Goal: Task Accomplishment & Management: Manage account settings

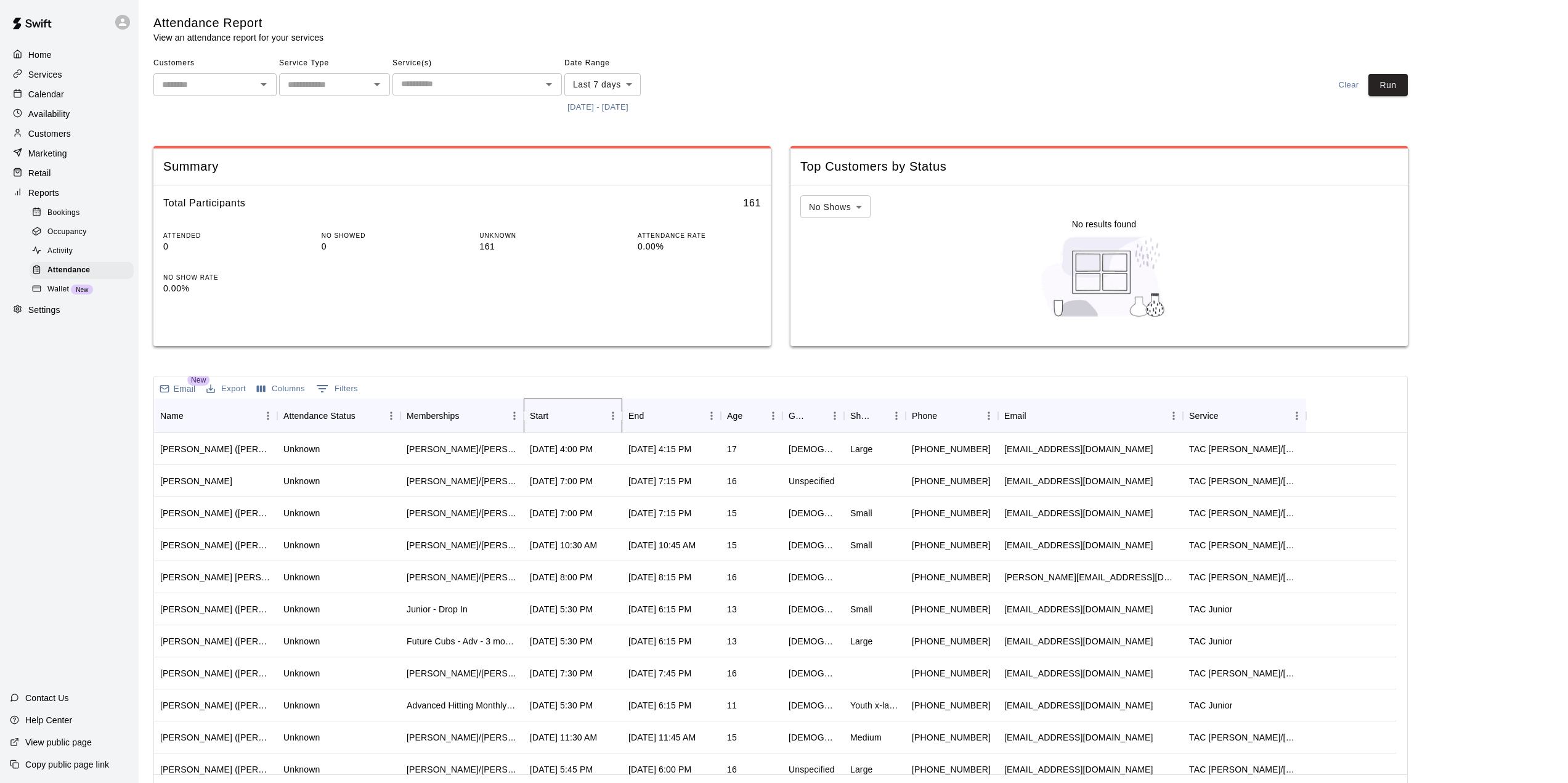
click at [565, 424] on div "Start" at bounding box center [557, 416] width 17 height 17
click at [632, 110] on button "[DATE] - [DATE]" at bounding box center [598, 107] width 67 height 19
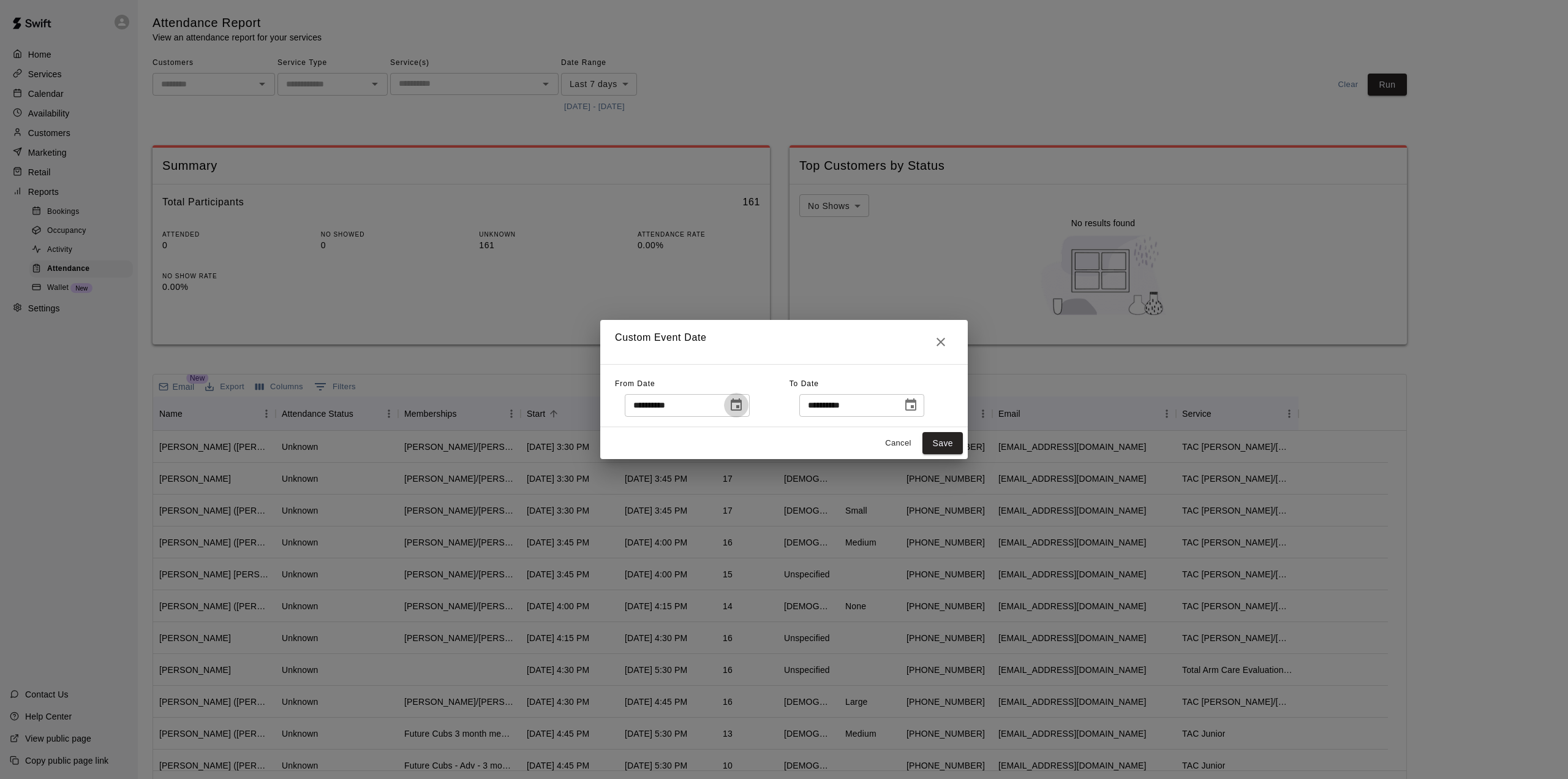
click at [743, 411] on icon "Choose date, selected date is Sep 10, 2025" at bounding box center [736, 404] width 15 height 15
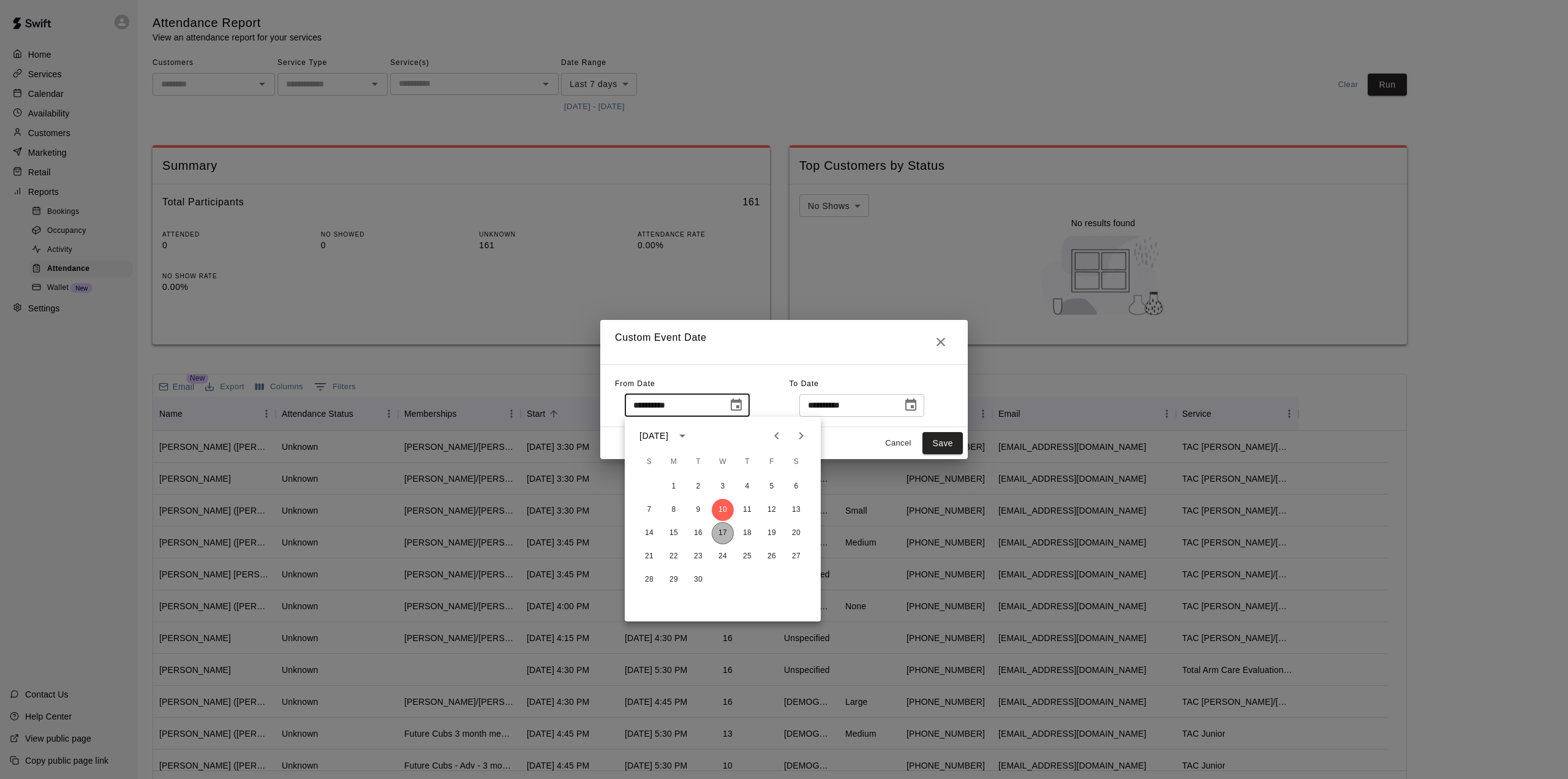
click at [720, 526] on button "17" at bounding box center [723, 533] width 22 height 22
type input "**********"
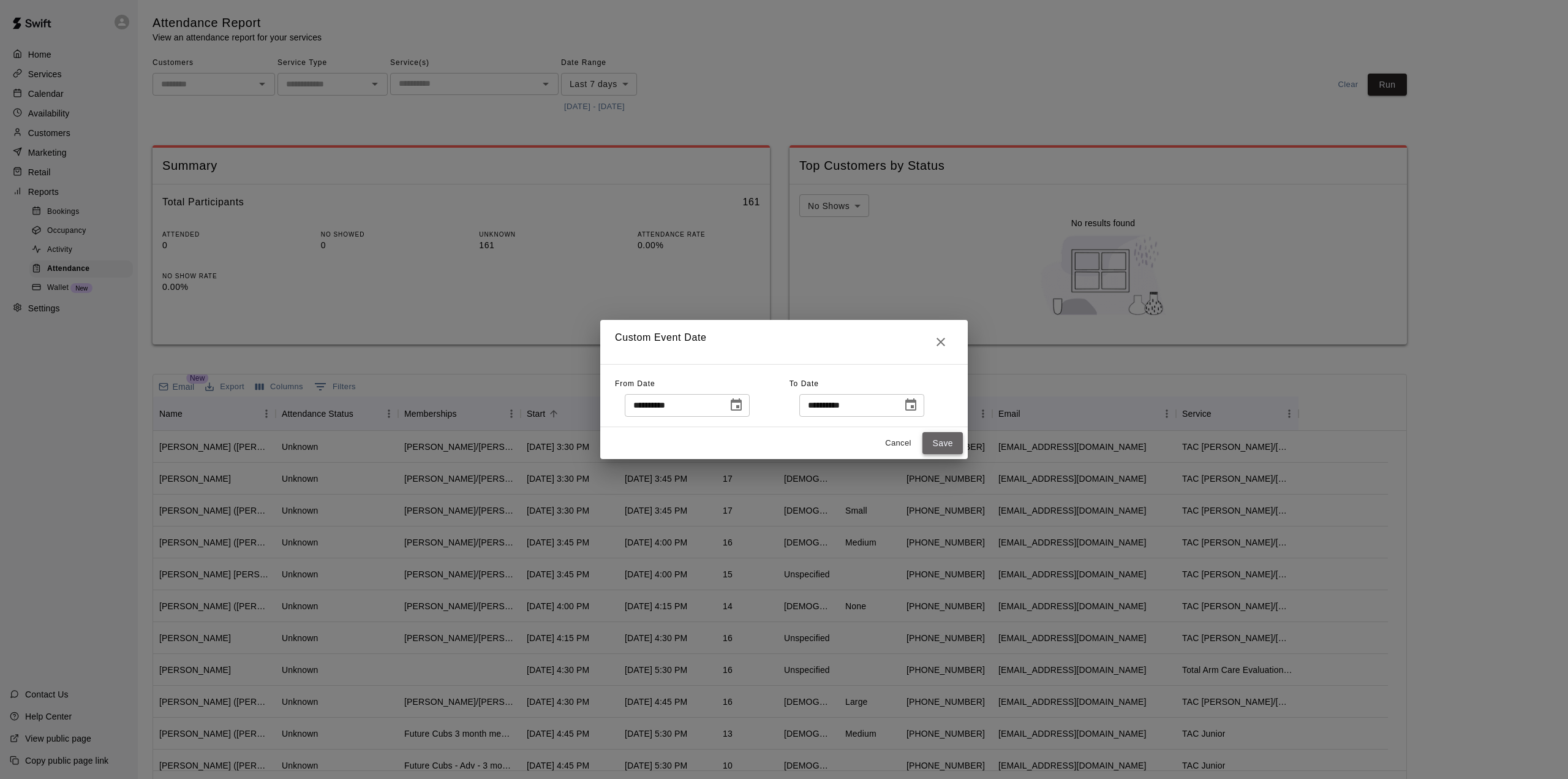
click at [948, 443] on button "Save" at bounding box center [943, 443] width 40 height 23
type input "******"
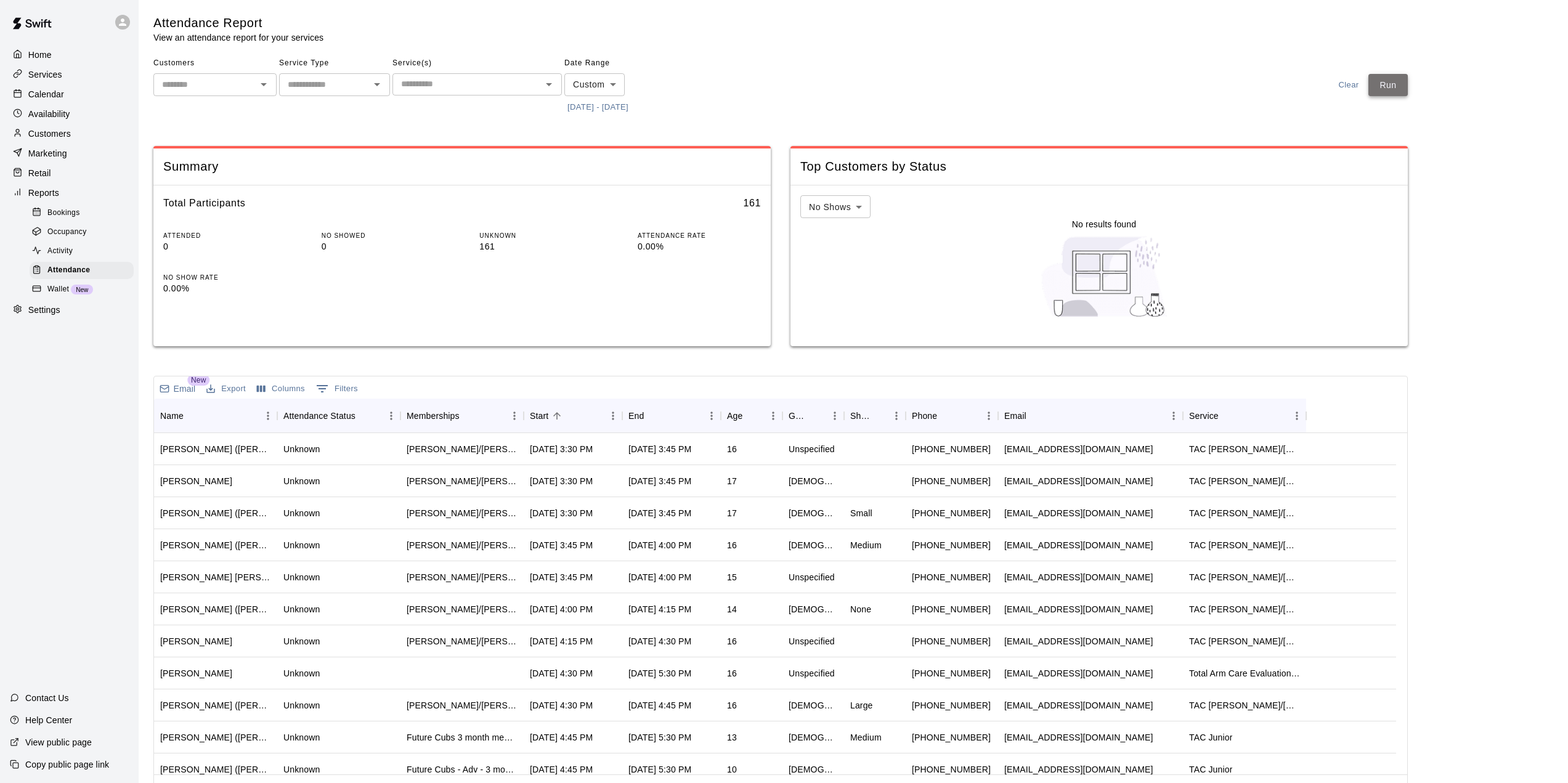
click at [1395, 87] on button "Run" at bounding box center [1388, 85] width 39 height 23
click at [567, 415] on div "Start" at bounding box center [567, 415] width 74 height 34
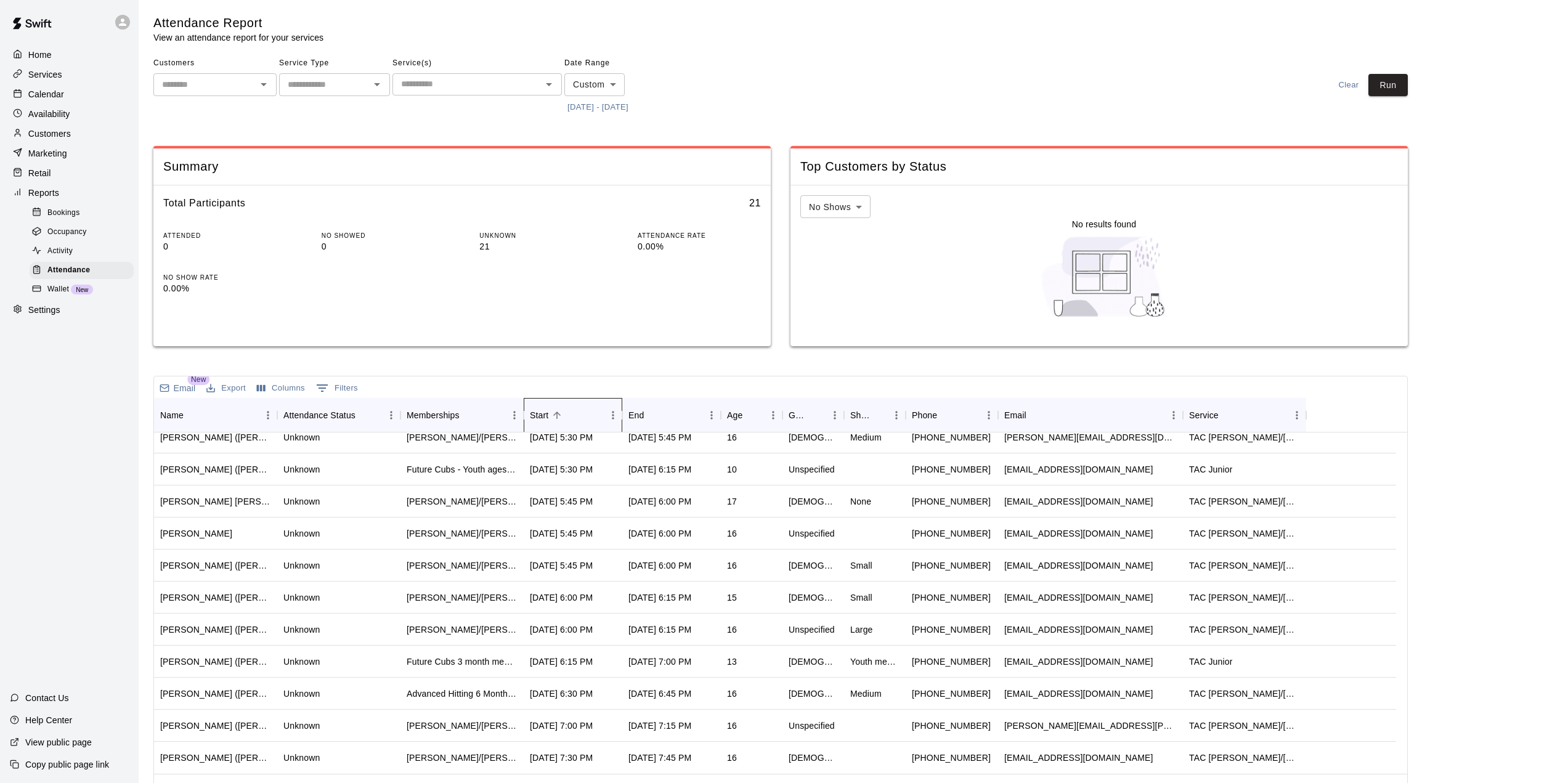
scroll to position [29, 0]
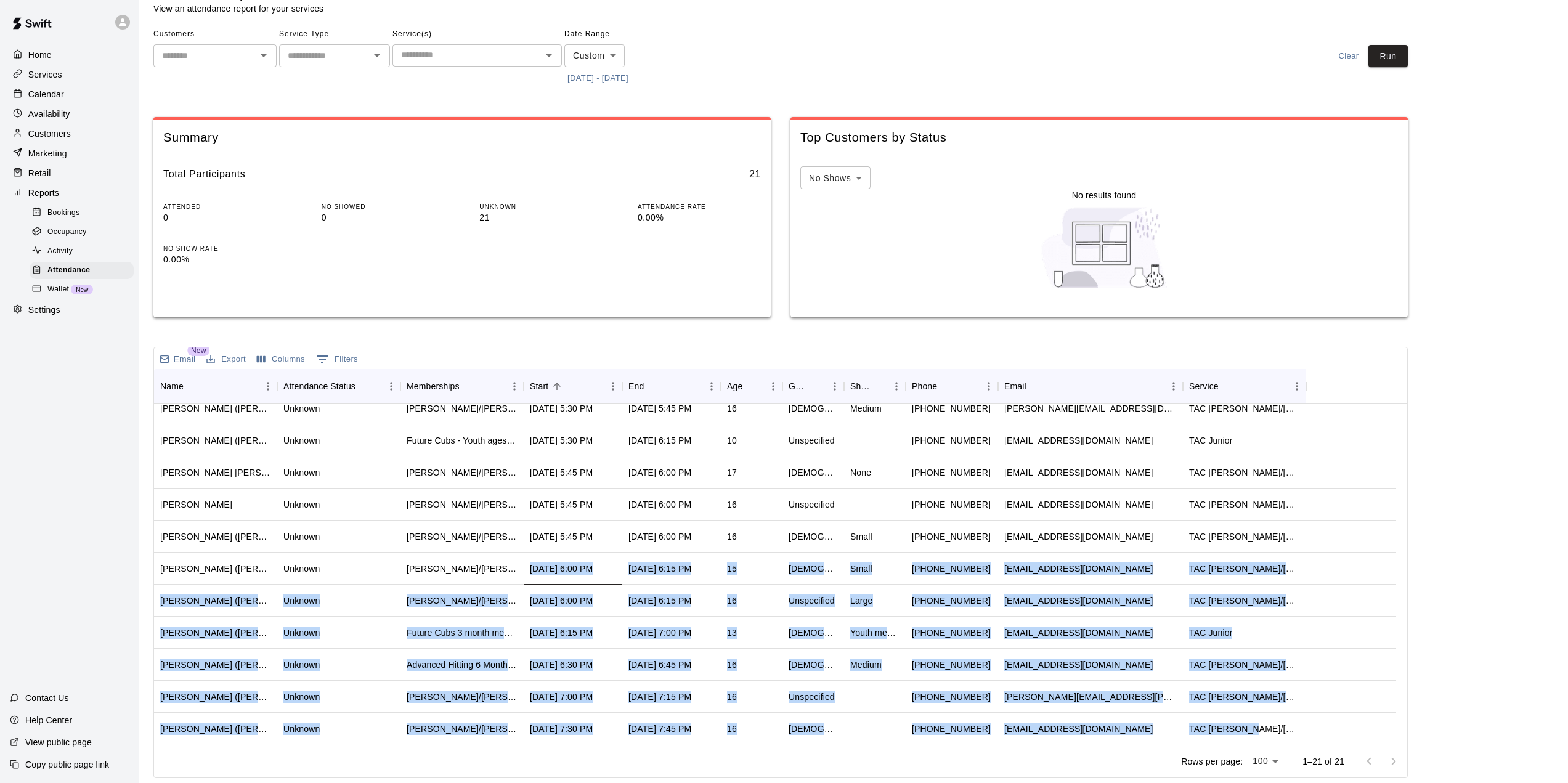
drag, startPoint x: 524, startPoint y: 565, endPoint x: 1302, endPoint y: 732, distance: 795.7
click at [1301, 732] on div "[PERSON_NAME] ([PERSON_NAME]) Unknown Future Cubs - JR 3 month Membership , Fut…" at bounding box center [775, 504] width 1242 height 481
click at [1331, 581] on div at bounding box center [1351, 569] width 90 height 32
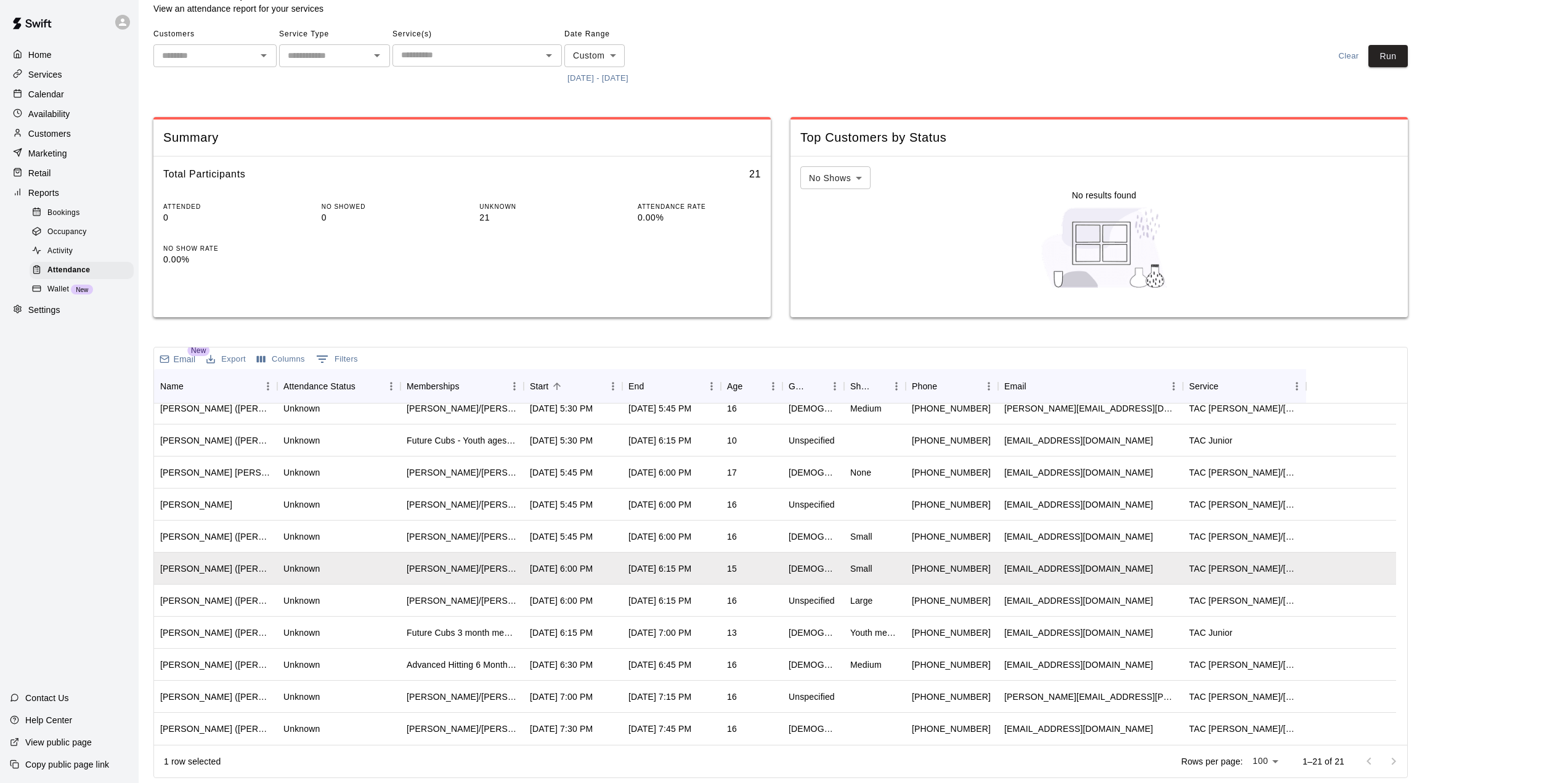
click at [55, 98] on p "Calendar" at bounding box center [46, 94] width 36 height 13
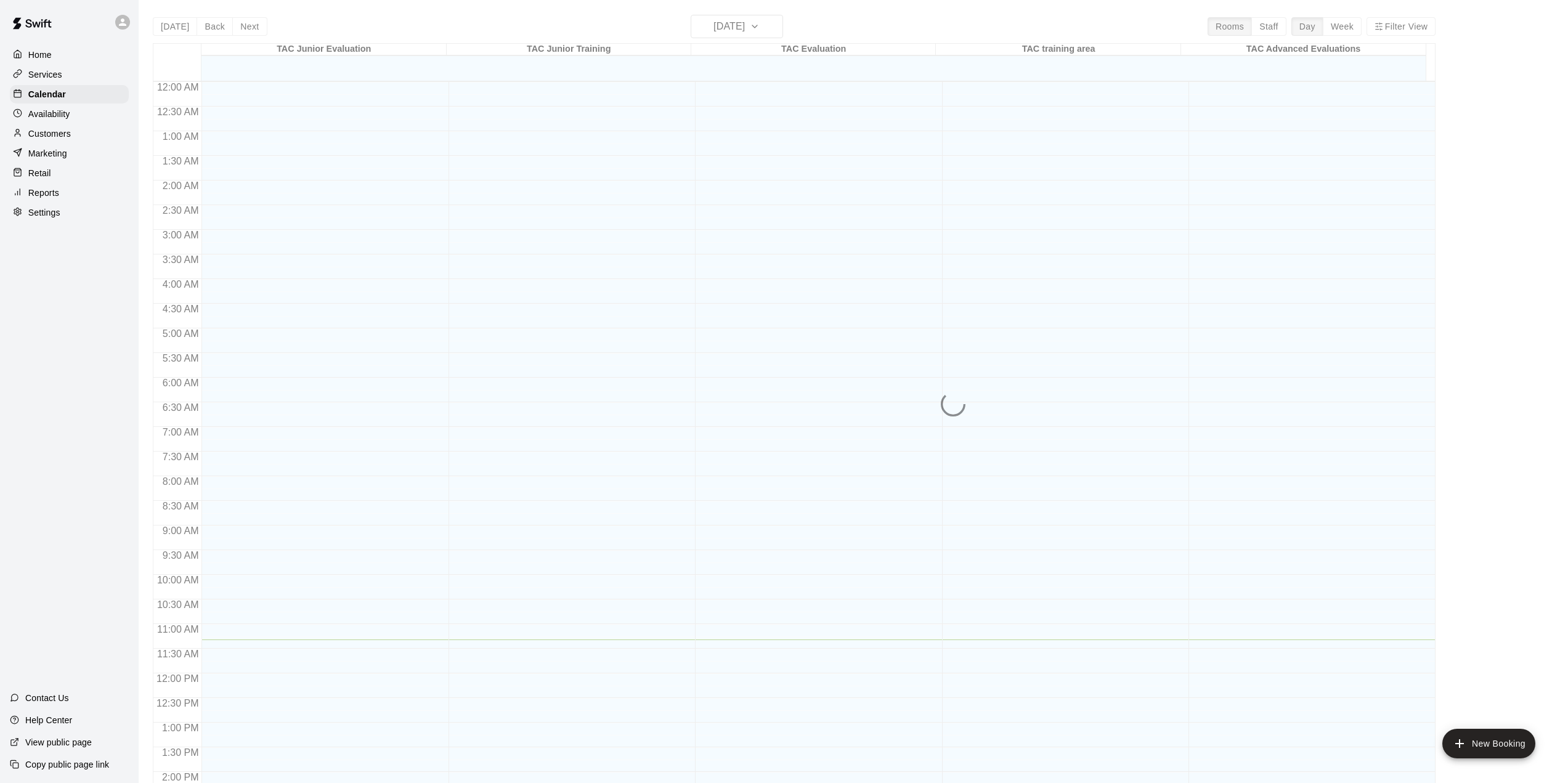
scroll to position [430, 0]
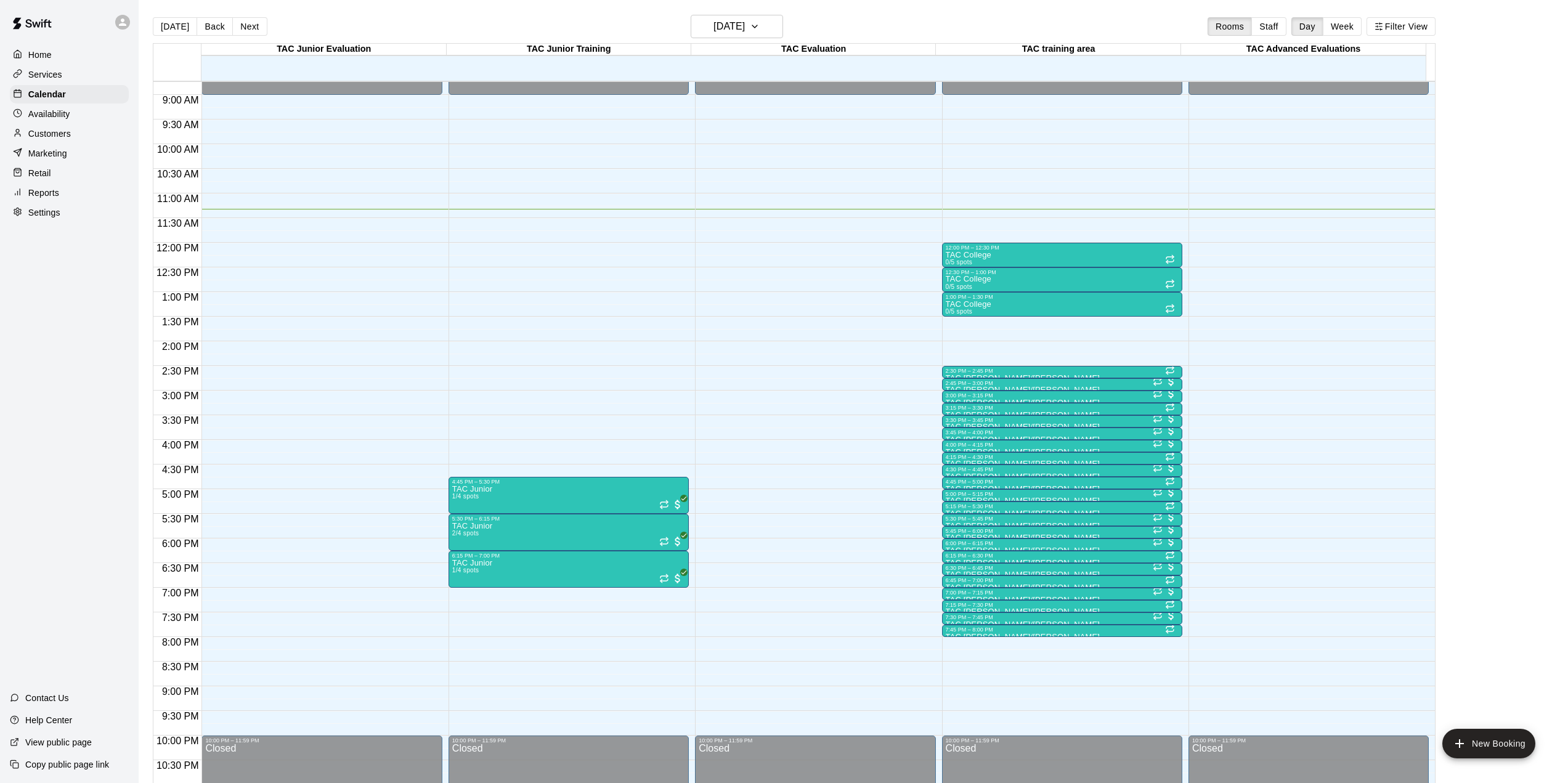
click at [67, 117] on p "Availability" at bounding box center [50, 114] width 42 height 13
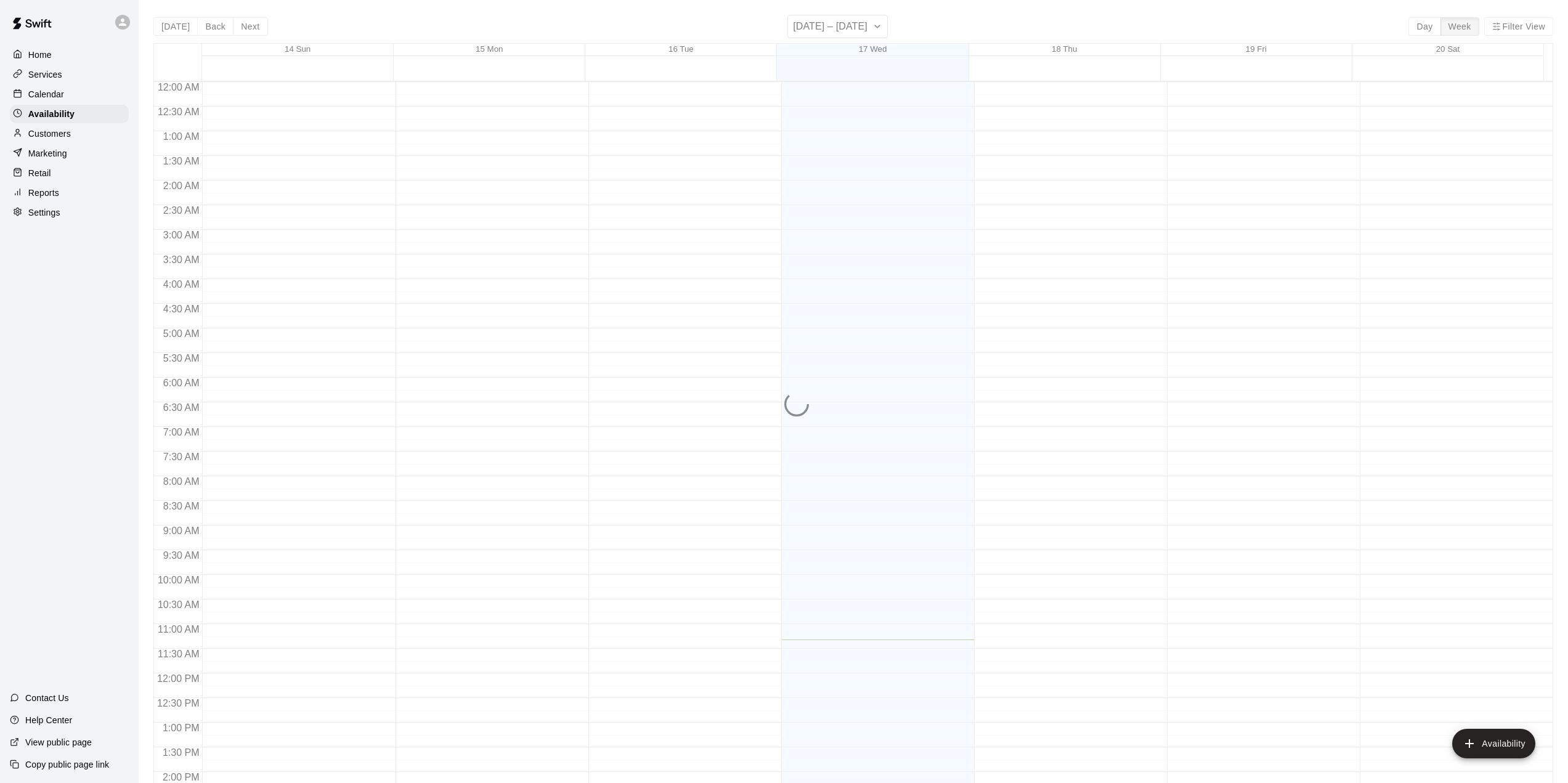
scroll to position [468, 0]
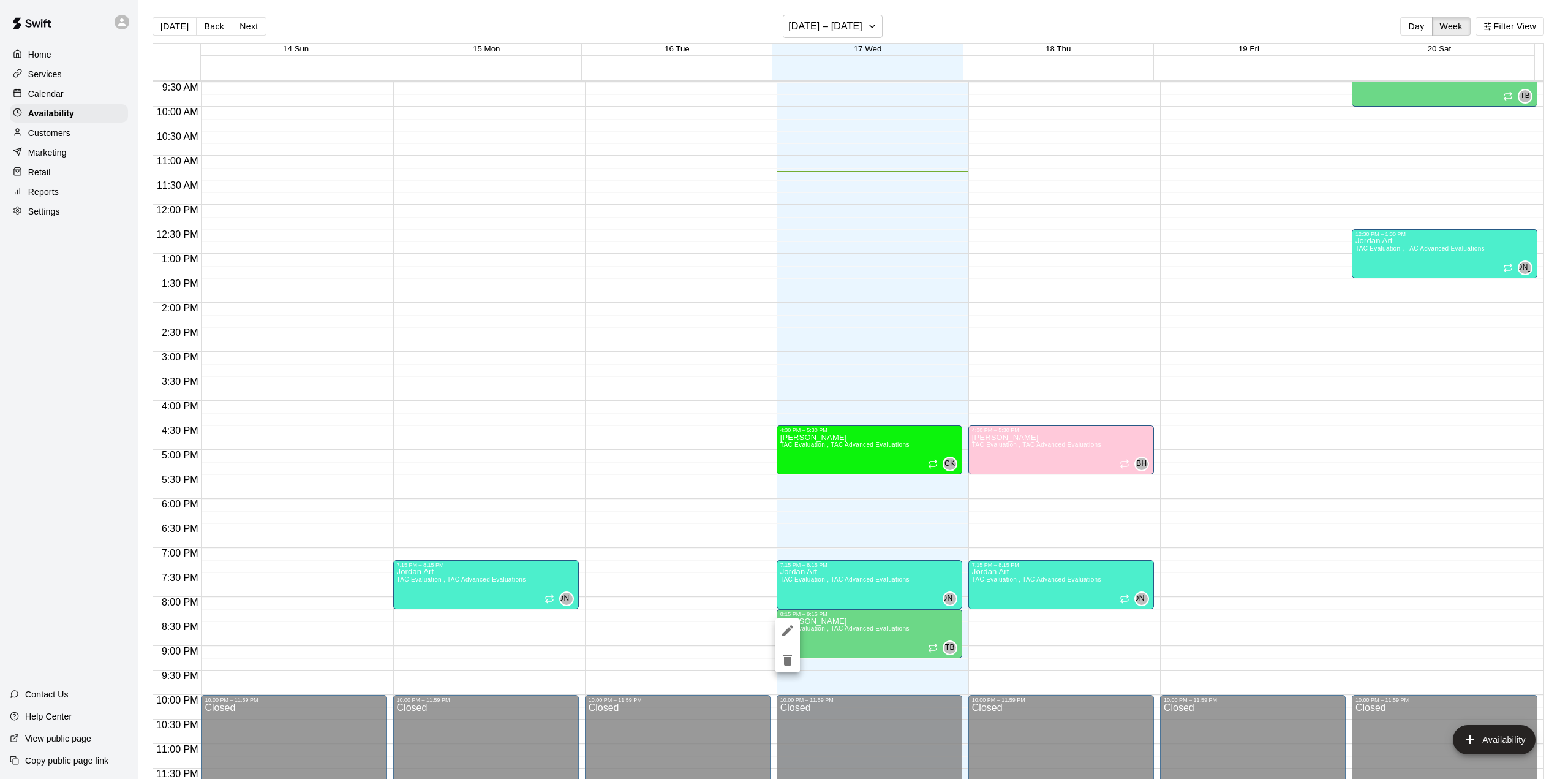
click at [784, 656] on icon "delete" at bounding box center [788, 660] width 8 height 11
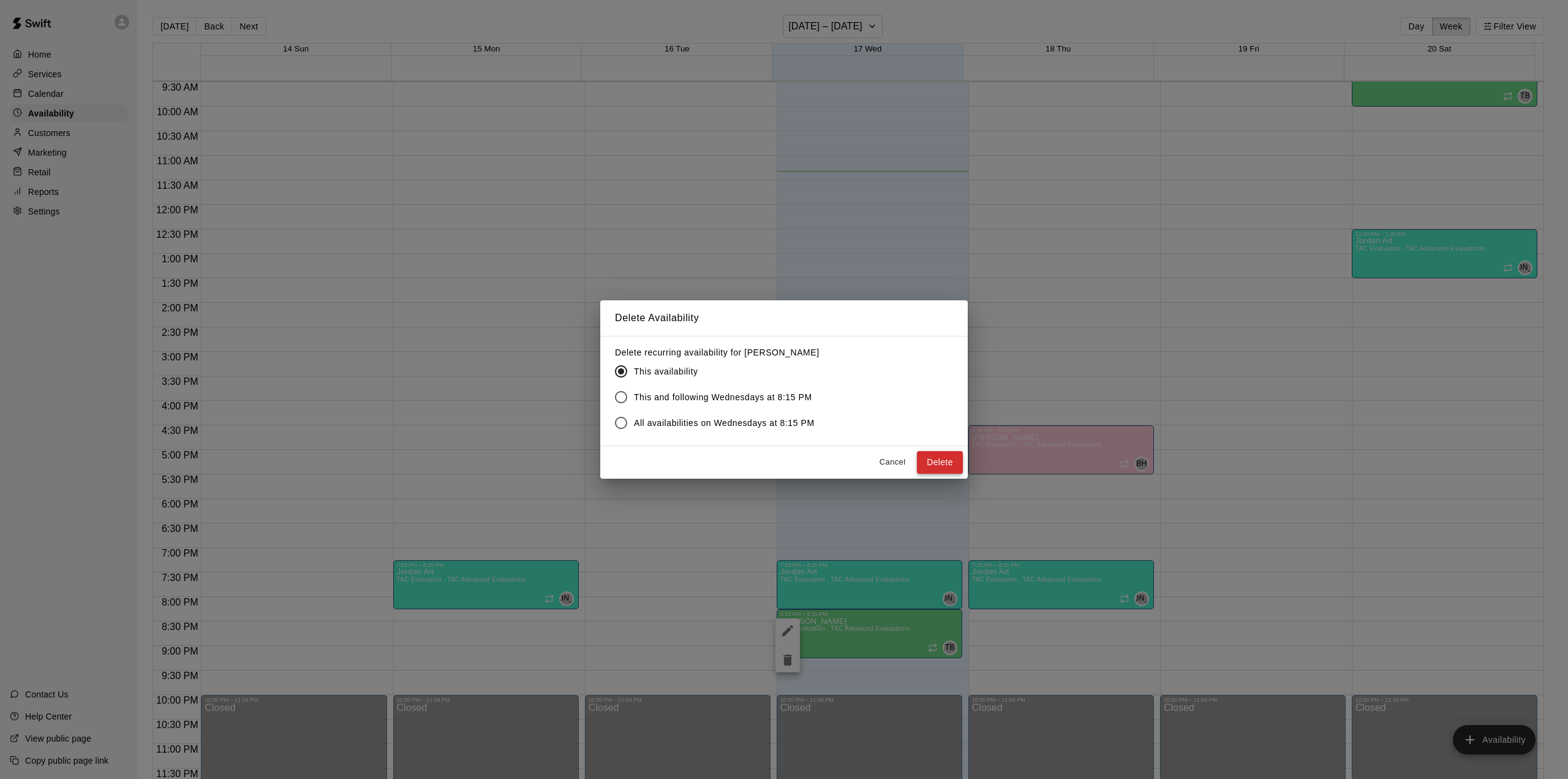
click at [934, 461] on button "Delete" at bounding box center [940, 462] width 46 height 23
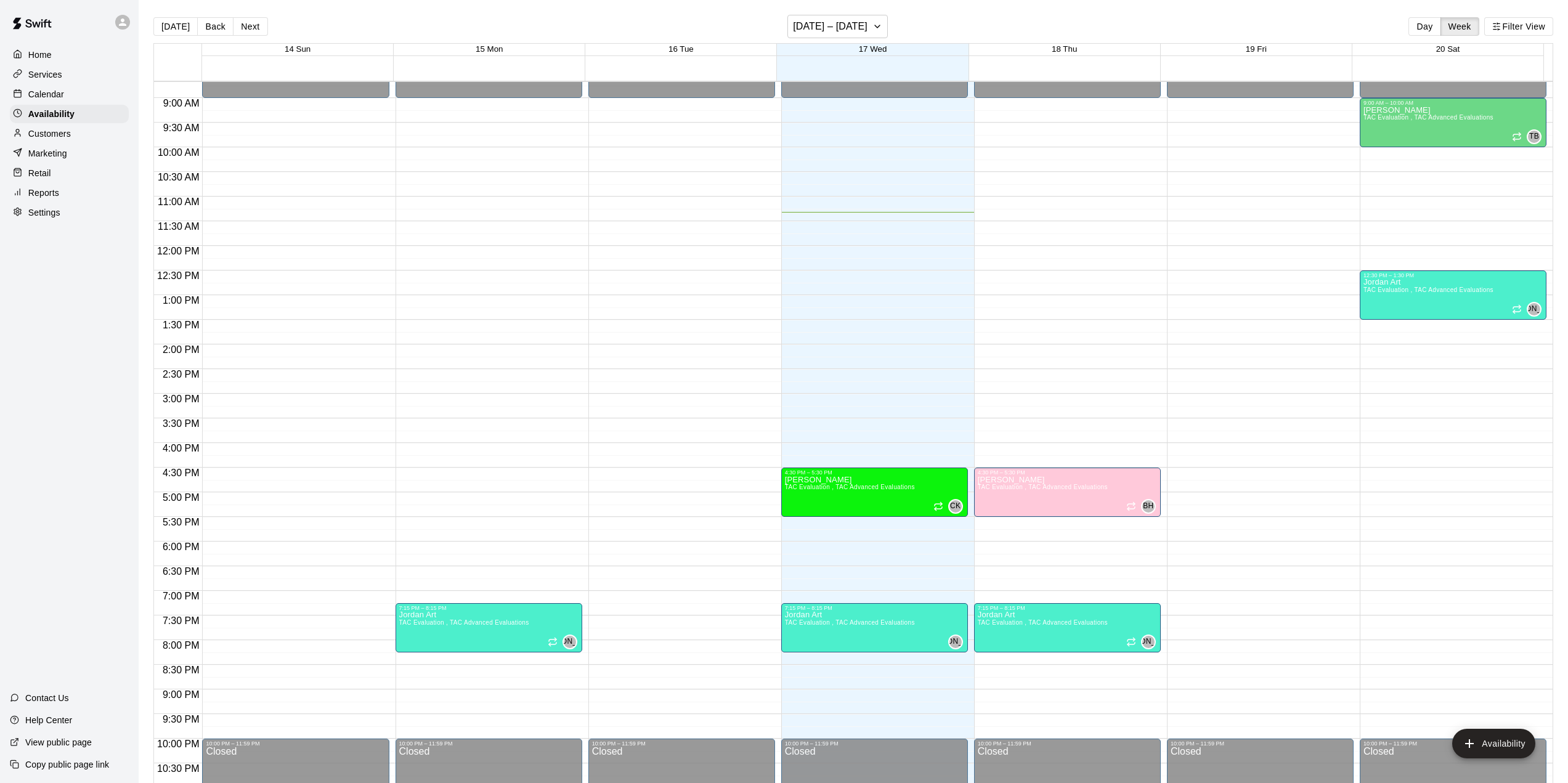
scroll to position [407, 0]
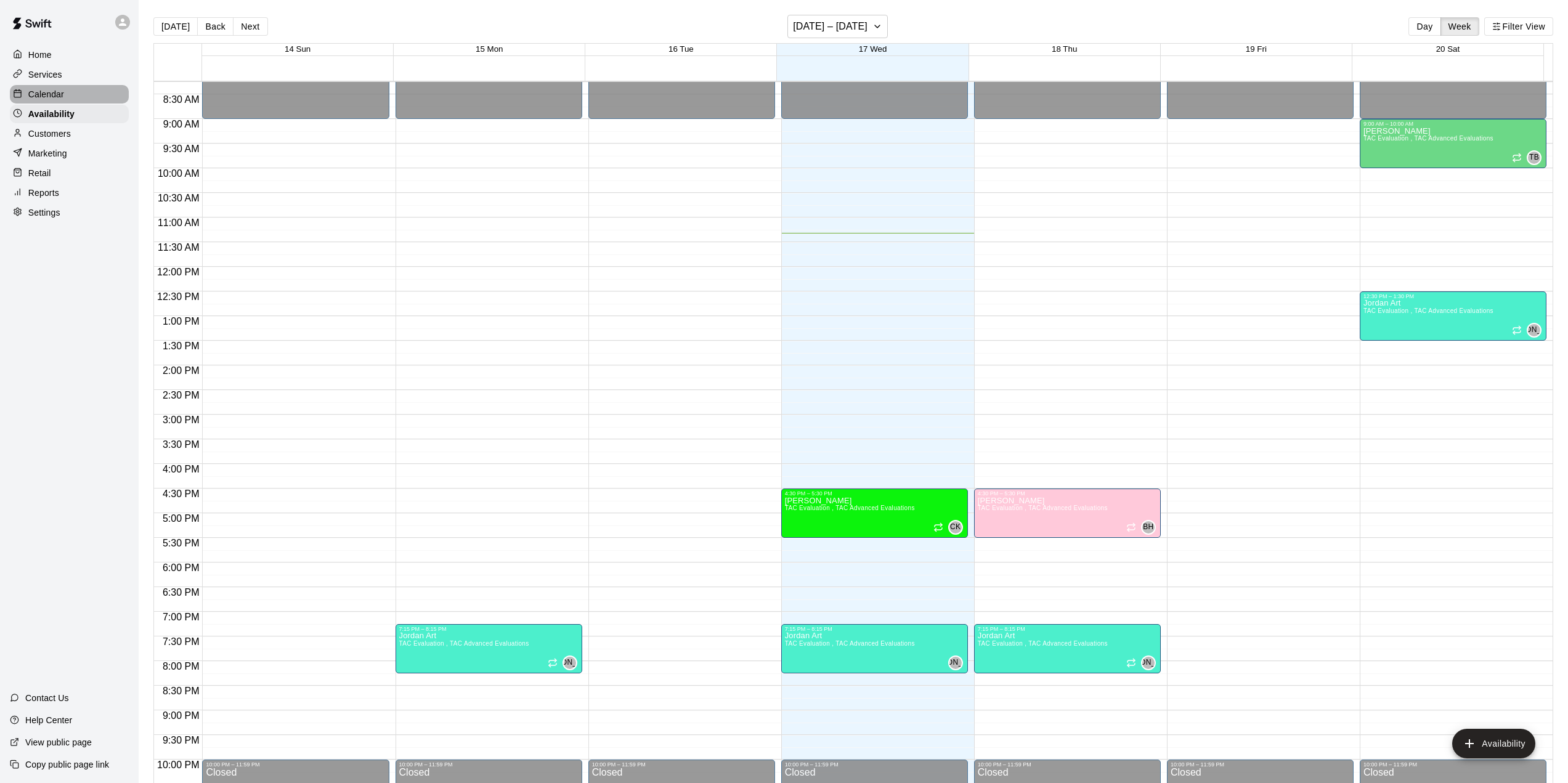
click at [35, 98] on p "Calendar" at bounding box center [46, 94] width 36 height 13
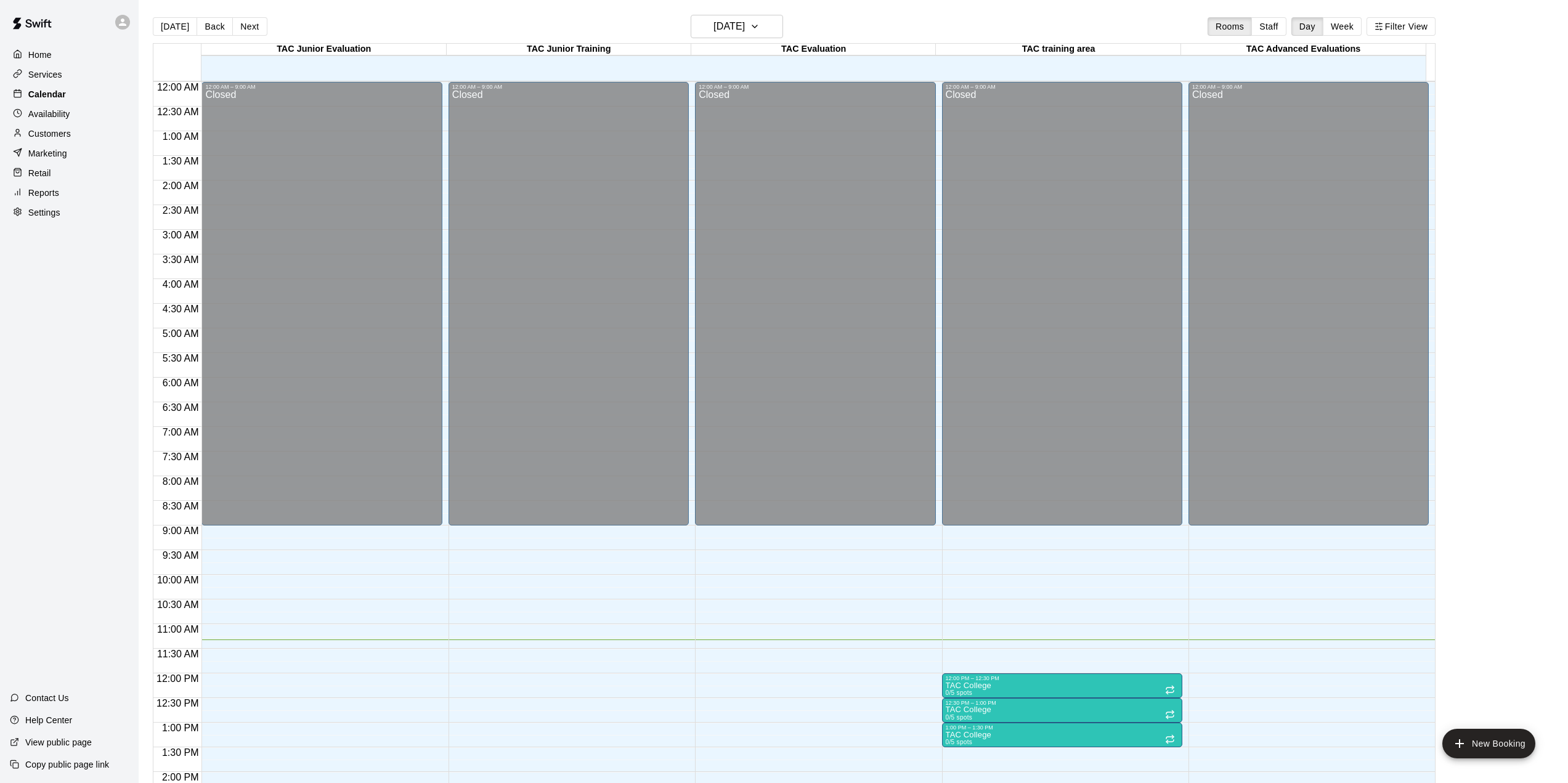
scroll to position [430, 0]
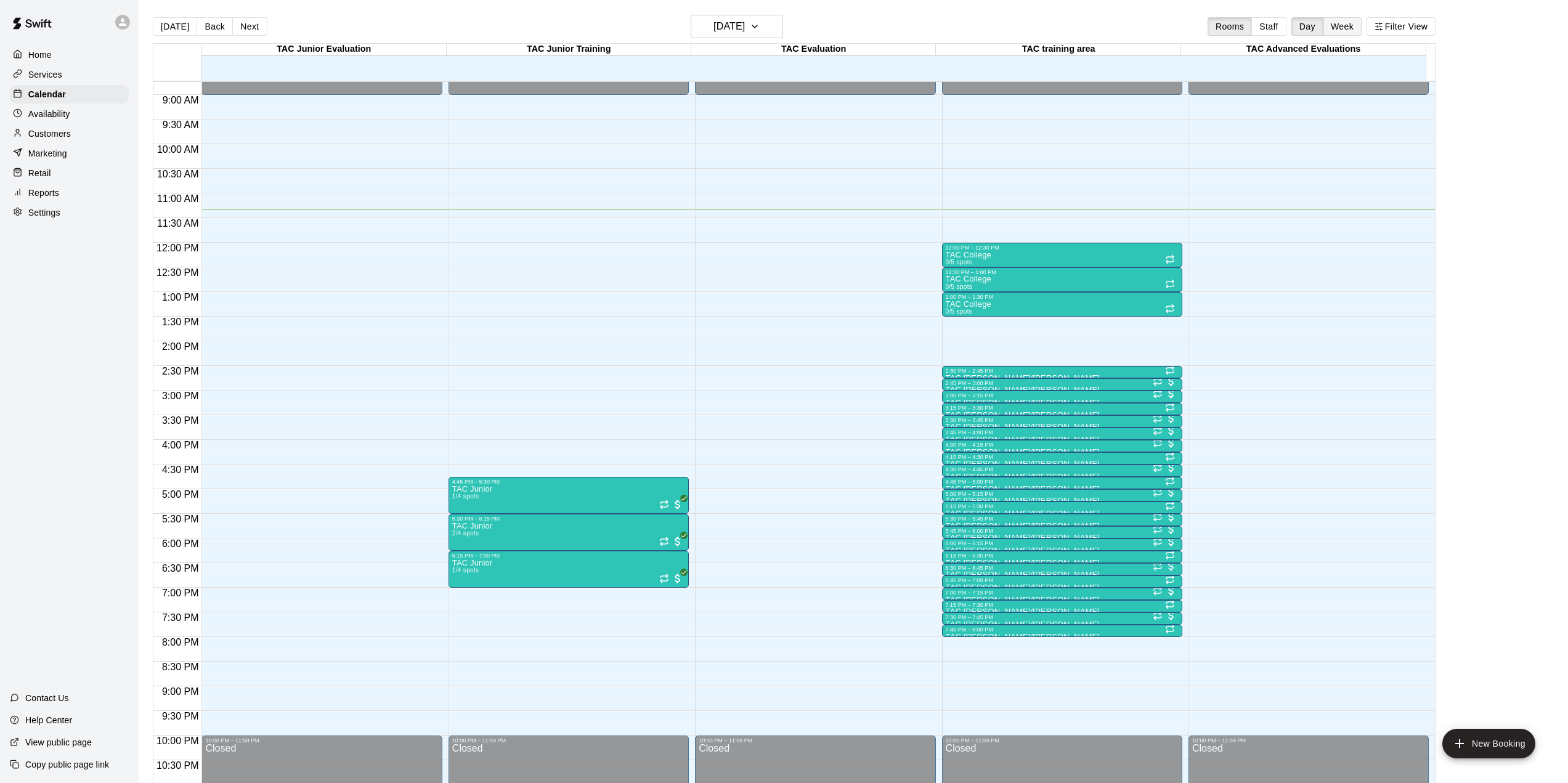
click at [1360, 29] on button "Week" at bounding box center [1342, 27] width 39 height 18
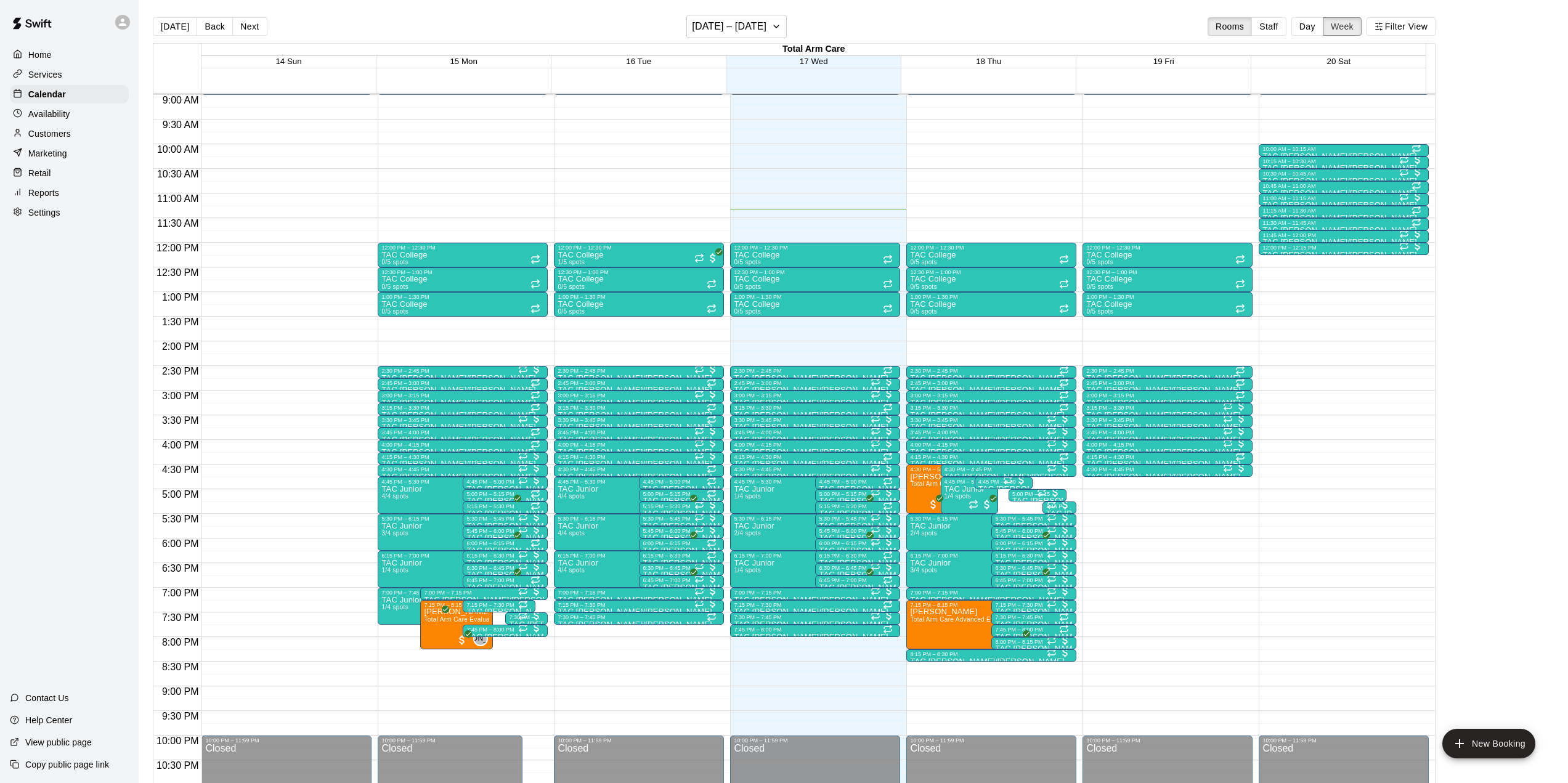
scroll to position [482, 0]
